Goal: Transaction & Acquisition: Download file/media

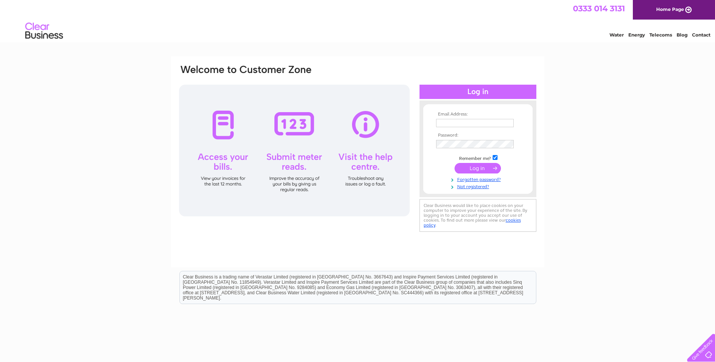
type input "[EMAIL_ADDRESS][DOMAIN_NAME]"
click at [484, 168] on input "submit" at bounding box center [477, 168] width 46 height 11
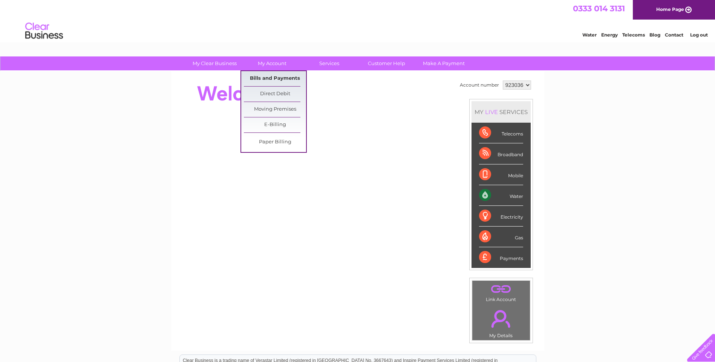
click at [272, 75] on link "Bills and Payments" at bounding box center [275, 78] width 62 height 15
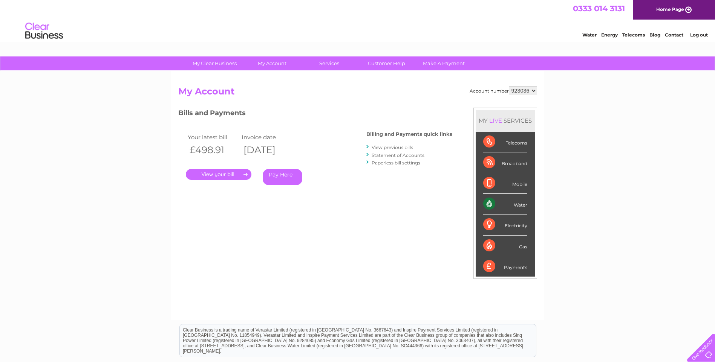
click at [399, 147] on link "View previous bills" at bounding box center [392, 148] width 41 height 6
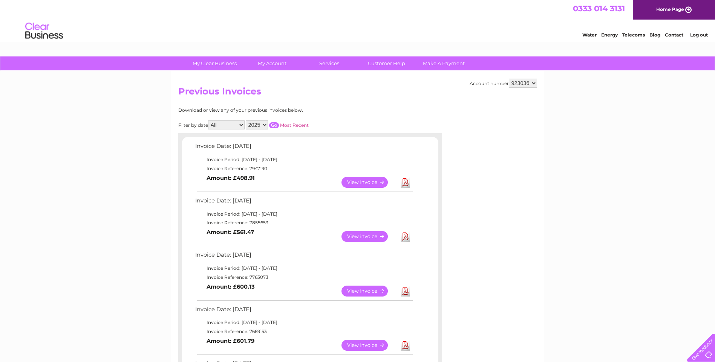
click at [403, 235] on link "Download" at bounding box center [405, 236] width 9 height 11
click at [406, 182] on link "Download" at bounding box center [405, 182] width 9 height 11
